Goal: Browse casually: Explore the website without a specific task or goal

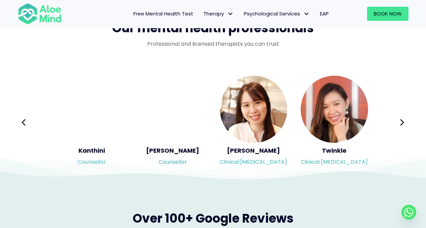
scroll to position [1133, 0]
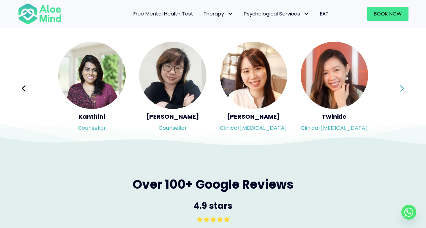
click at [401, 88] on icon at bounding box center [401, 88] width 5 height 13
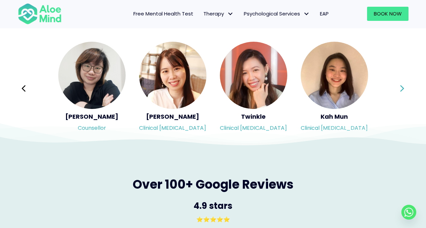
click at [401, 88] on icon at bounding box center [401, 88] width 5 height 13
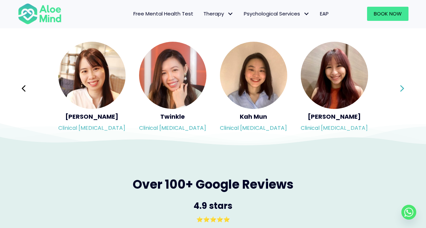
click at [401, 88] on icon at bounding box center [401, 88] width 5 height 13
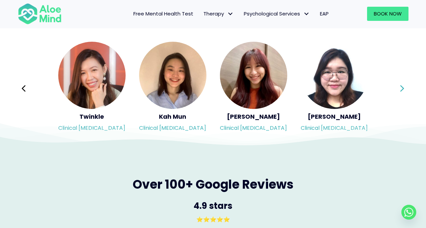
click at [401, 88] on icon at bounding box center [401, 88] width 5 height 13
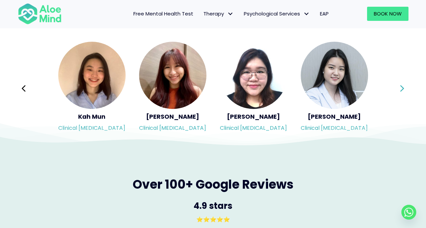
click at [401, 88] on icon at bounding box center [401, 88] width 5 height 13
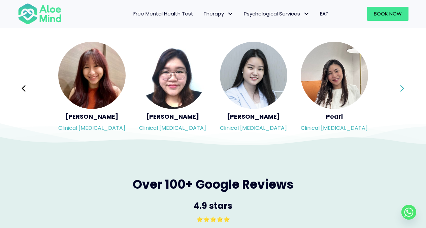
click at [401, 88] on icon at bounding box center [401, 88] width 5 height 13
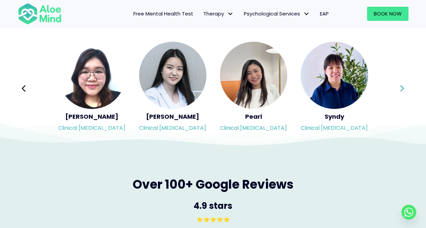
click at [401, 88] on icon at bounding box center [401, 88] width 5 height 13
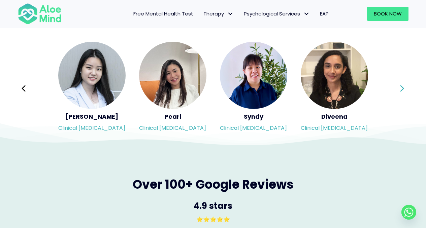
click at [401, 88] on icon at bounding box center [401, 88] width 5 height 13
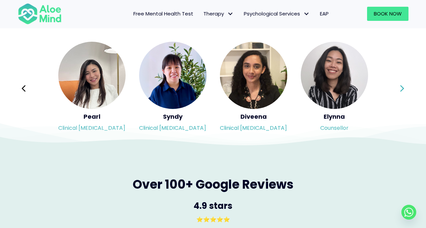
click at [401, 88] on icon at bounding box center [401, 88] width 5 height 13
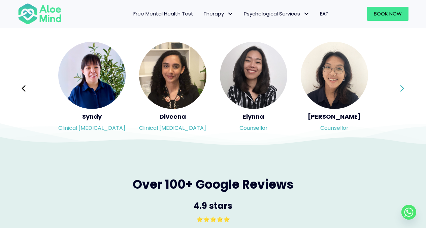
click at [401, 88] on icon at bounding box center [401, 88] width 5 height 13
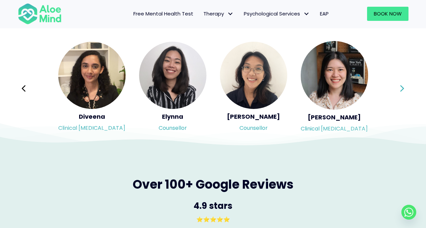
click at [401, 88] on icon at bounding box center [401, 88] width 5 height 13
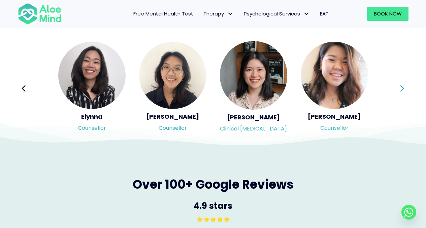
click at [401, 88] on icon at bounding box center [401, 88] width 5 height 13
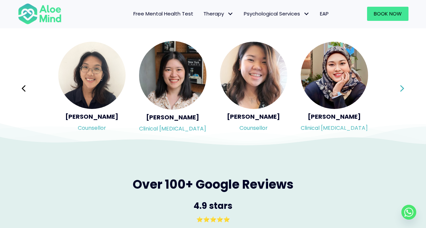
click at [401, 88] on icon at bounding box center [401, 88] width 5 height 13
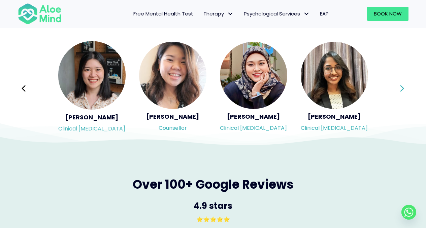
click at [401, 88] on icon at bounding box center [401, 88] width 5 height 13
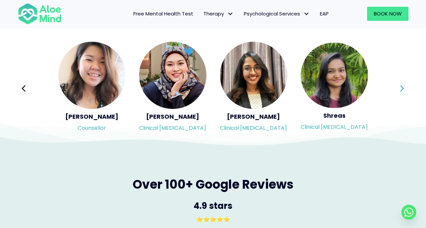
click at [401, 88] on icon at bounding box center [401, 88] width 5 height 13
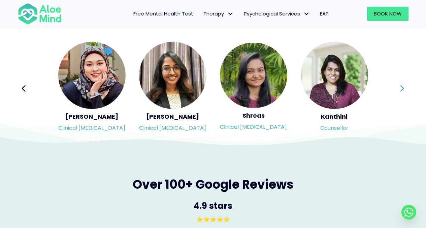
click at [401, 88] on icon at bounding box center [401, 88] width 5 height 13
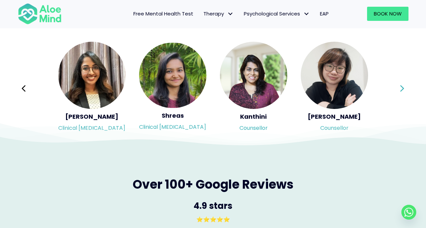
click at [401, 88] on icon at bounding box center [401, 88] width 5 height 13
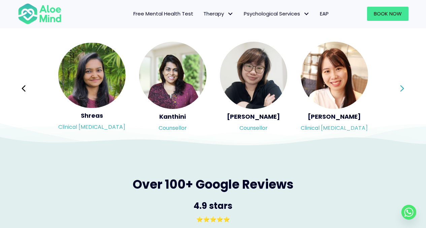
click at [401, 88] on icon at bounding box center [401, 88] width 5 height 13
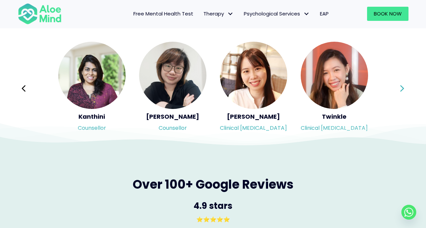
click at [401, 88] on icon at bounding box center [401, 88] width 5 height 13
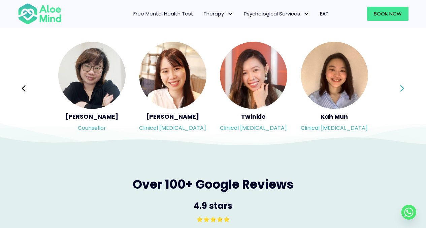
click at [401, 88] on icon at bounding box center [401, 88] width 5 height 13
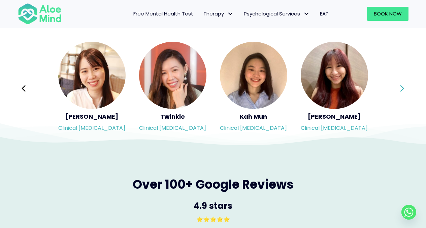
click at [401, 88] on icon at bounding box center [401, 88] width 5 height 13
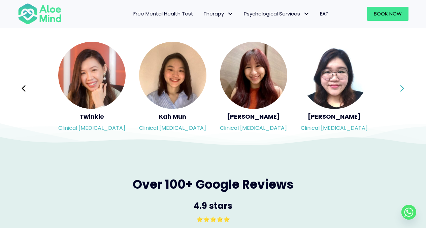
click at [401, 88] on icon at bounding box center [401, 88] width 5 height 13
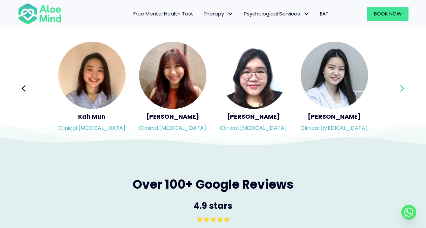
click at [401, 88] on icon at bounding box center [401, 88] width 5 height 13
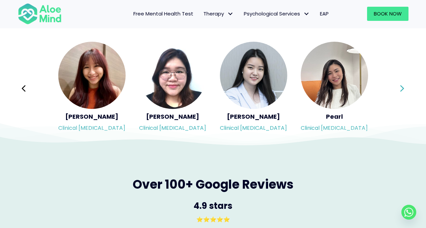
click at [401, 88] on icon at bounding box center [401, 88] width 5 height 13
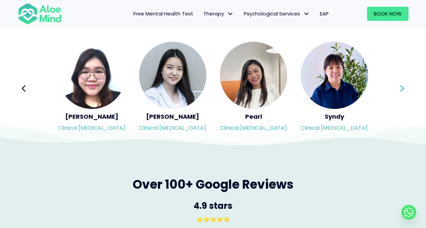
click at [401, 88] on icon at bounding box center [401, 88] width 5 height 13
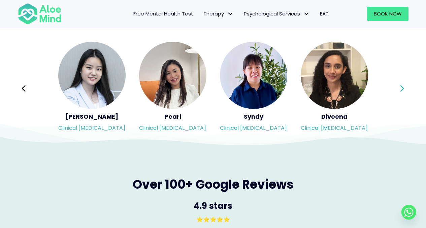
click at [401, 88] on div "Syndy Clinical [MEDICAL_DATA] Diveena Clinical [MEDICAL_DATA] Elynna Counsellor…" at bounding box center [213, 88] width 390 height 95
click at [401, 88] on icon at bounding box center [401, 88] width 5 height 13
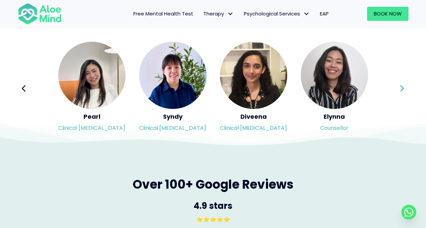
click at [401, 88] on icon at bounding box center [401, 88] width 5 height 13
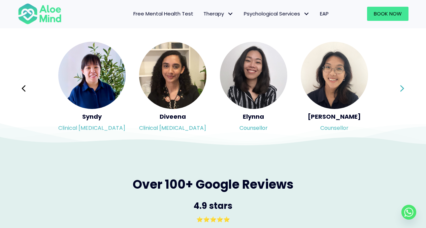
click at [401, 88] on div "Syndy Clinical [MEDICAL_DATA] Diveena Clinical [MEDICAL_DATA] Elynna Counsellor…" at bounding box center [213, 88] width 390 height 95
click at [401, 88] on icon at bounding box center [401, 88] width 5 height 13
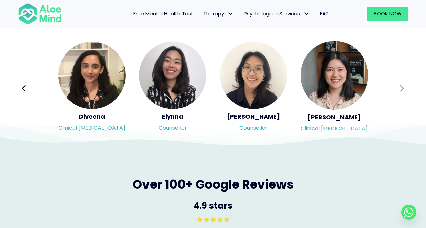
click at [401, 88] on div "Syndy Clinical [MEDICAL_DATA] Diveena Clinical [MEDICAL_DATA] Elynna Counsellor…" at bounding box center [213, 88] width 390 height 95
click at [401, 88] on icon at bounding box center [401, 88] width 5 height 13
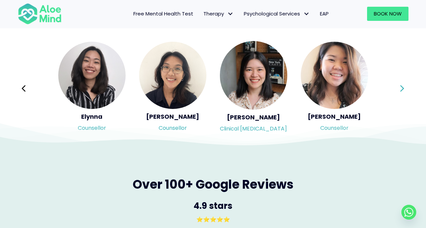
click at [401, 88] on div "Syndy Clinical [MEDICAL_DATA] Diveena Clinical [MEDICAL_DATA] Elynna Counsellor…" at bounding box center [213, 88] width 390 height 95
click at [401, 88] on icon at bounding box center [401, 88] width 5 height 13
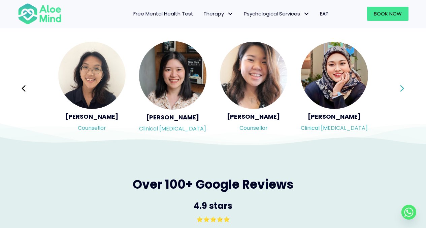
click at [401, 88] on div "Syndy Clinical [MEDICAL_DATA] Diveena Clinical [MEDICAL_DATA] Elynna Counsellor…" at bounding box center [213, 88] width 390 height 95
click at [401, 88] on icon at bounding box center [401, 88] width 5 height 13
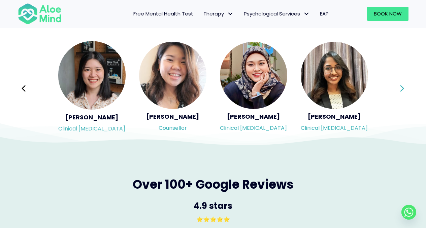
click at [401, 88] on div "Syndy Clinical [MEDICAL_DATA] Diveena Clinical [MEDICAL_DATA] Elynna Counsellor…" at bounding box center [213, 88] width 390 height 95
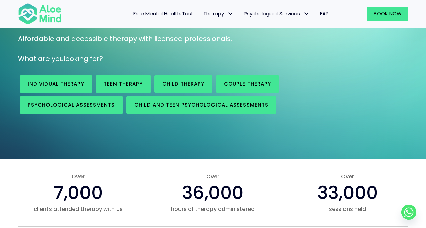
scroll to position [0, 0]
